Goal: Task Accomplishment & Management: Complete application form

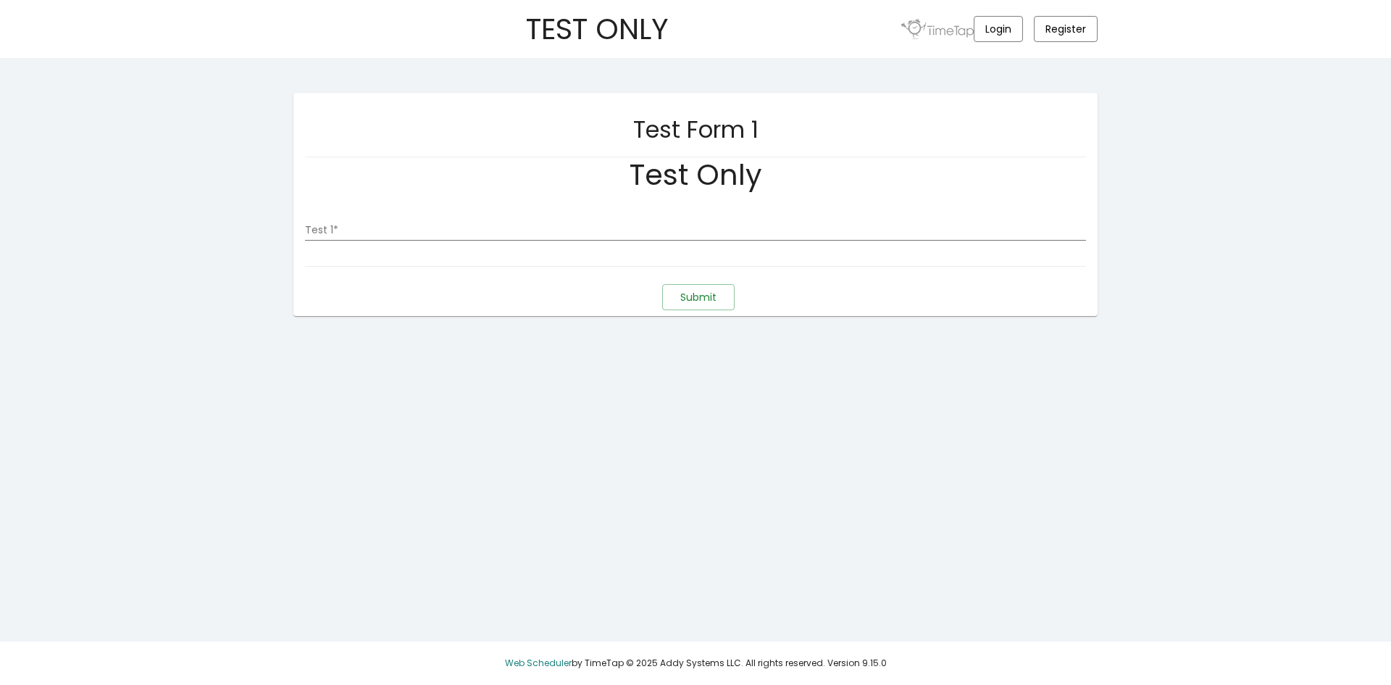
click at [919, 435] on mat-sidenav-content "TEST ONLY Login Register Test Form 1 Test Only Test 1 * Submit Web Scheduler by…" at bounding box center [695, 342] width 1391 height 685
